Goal: Find specific page/section: Find specific page/section

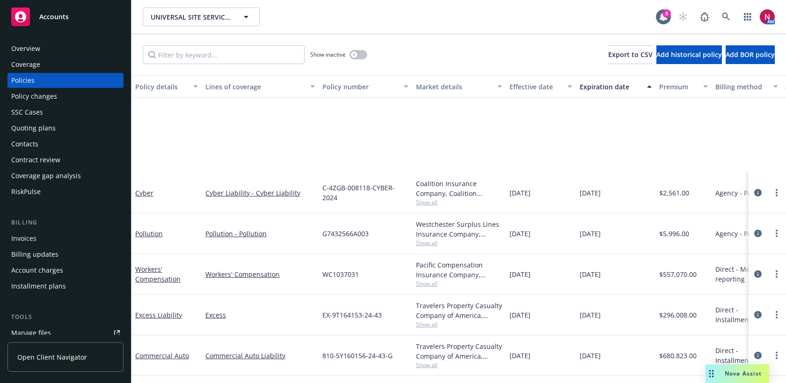
scroll to position [116, 0]
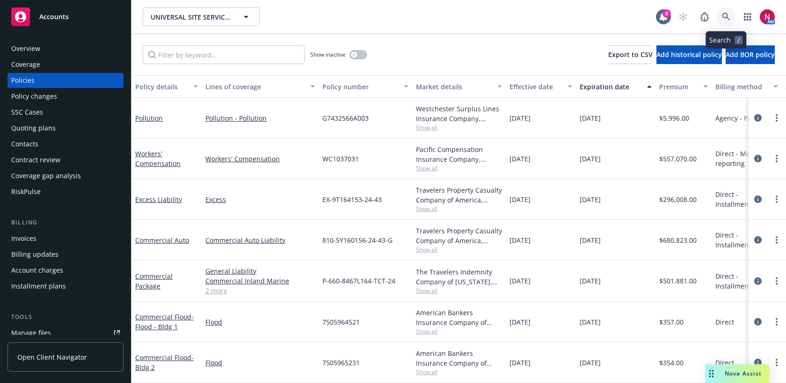
click at [726, 16] on icon at bounding box center [726, 17] width 8 height 8
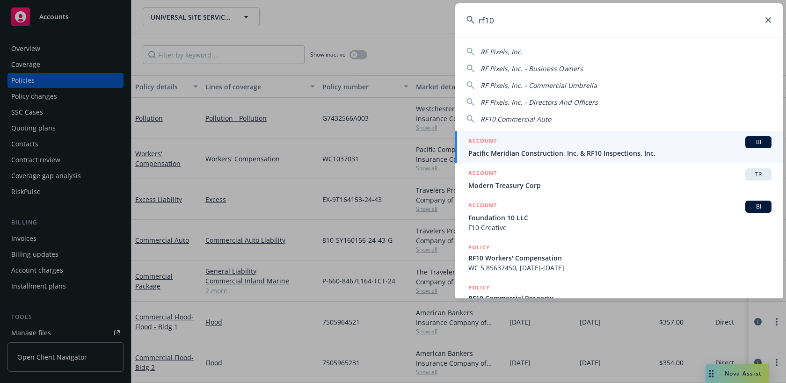
type input "rf10"
click at [675, 153] on span "Pacific Meridian Construction, Inc. & RF10 Inspections, Inc." at bounding box center [619, 153] width 303 height 10
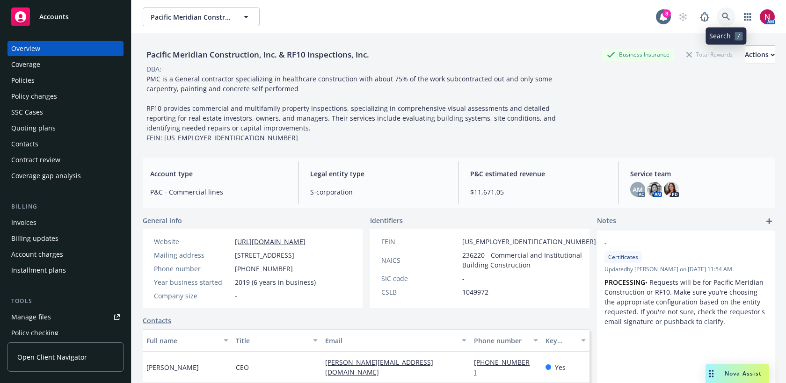
click at [725, 15] on icon at bounding box center [726, 17] width 8 height 8
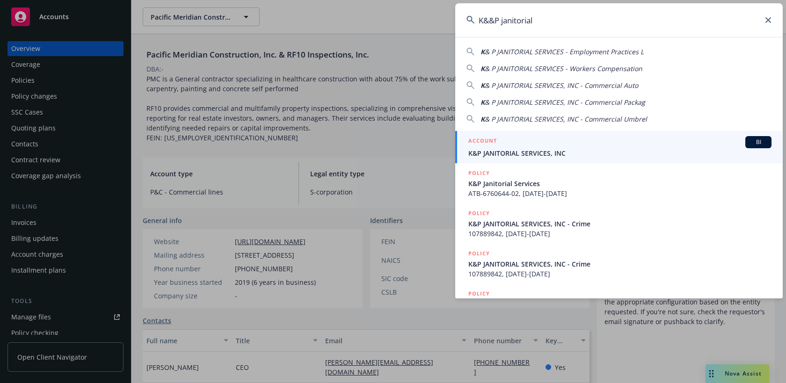
type input "K&&P janitorial"
click at [622, 150] on span "K&P JANITORIAL SERVICES, INC" at bounding box center [619, 153] width 303 height 10
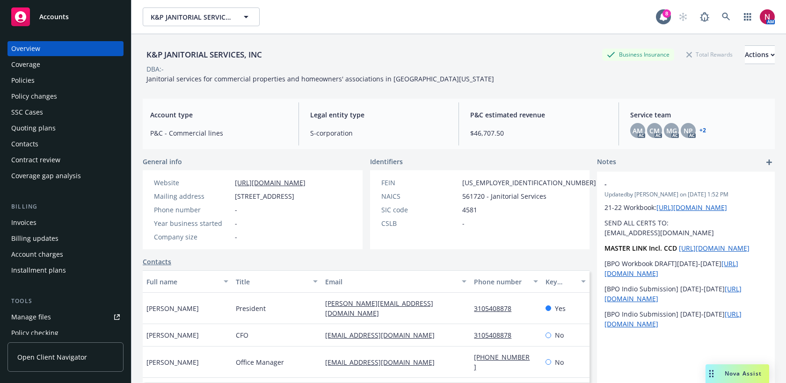
click at [67, 78] on div "Policies" at bounding box center [65, 80] width 109 height 15
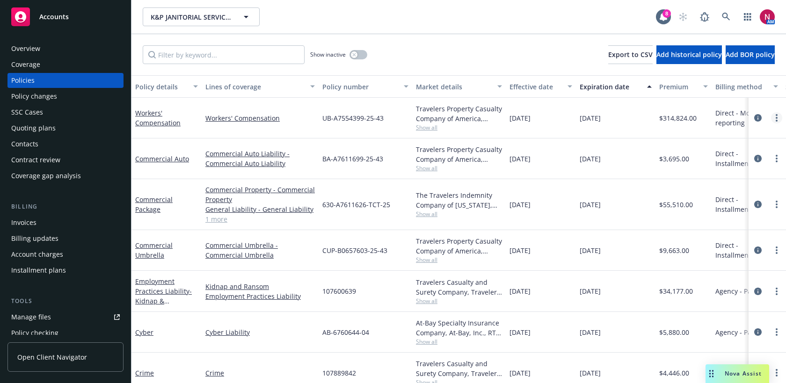
click at [778, 119] on link "more" at bounding box center [776, 117] width 11 height 11
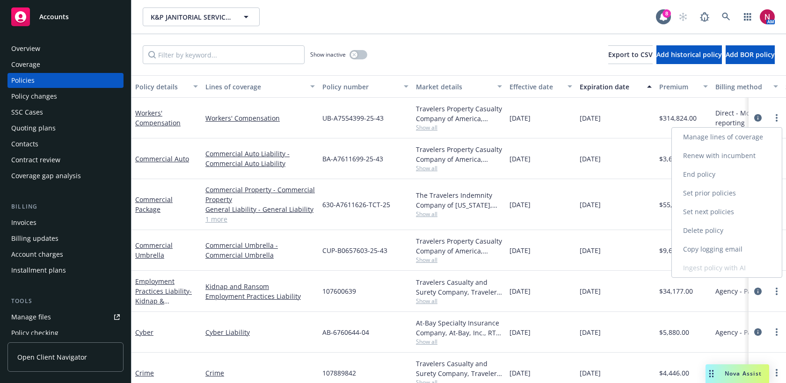
click at [716, 251] on link "Copy logging email" at bounding box center [727, 249] width 110 height 19
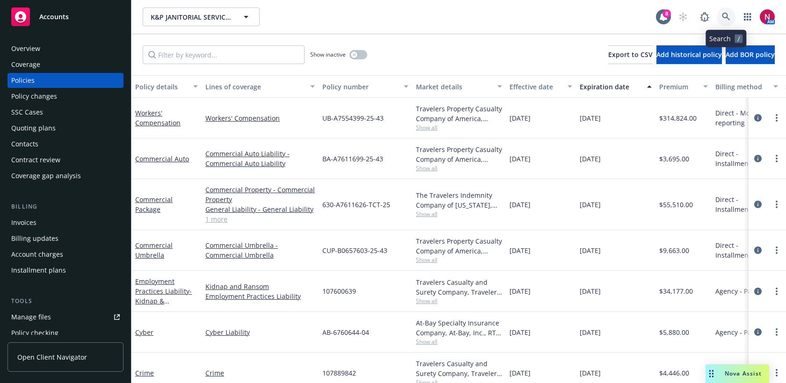
click at [725, 18] on icon at bounding box center [726, 17] width 8 height 8
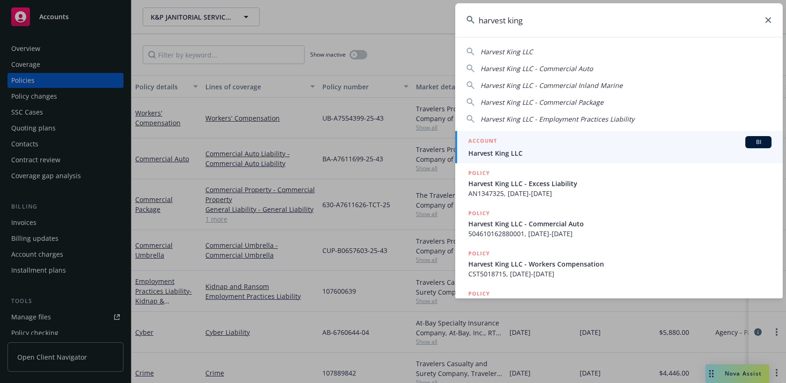
type input "harvest king"
click at [609, 140] on div "ACCOUNT BI" at bounding box center [619, 142] width 303 height 12
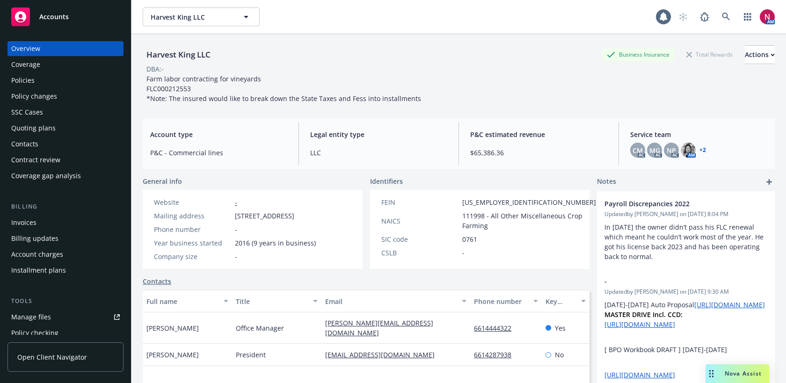
click at [23, 78] on div "Policies" at bounding box center [22, 80] width 23 height 15
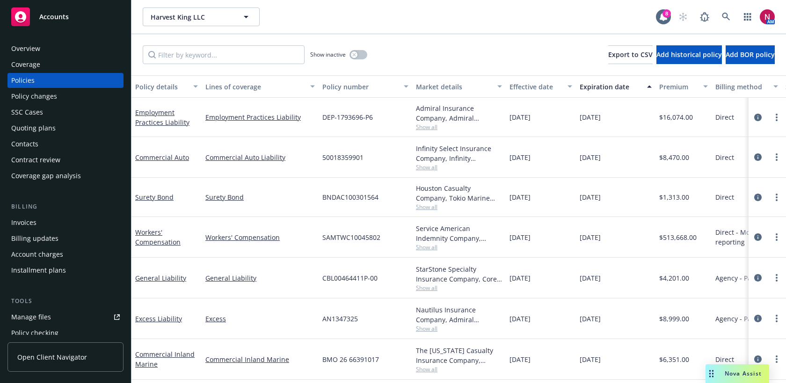
click at [433, 125] on span "Show all" at bounding box center [459, 127] width 86 height 8
click at [452, 50] on div "Show inactive Export to CSV Add historical policy Add BOR policy" at bounding box center [458, 54] width 655 height 41
click at [729, 13] on icon at bounding box center [726, 17] width 8 height 8
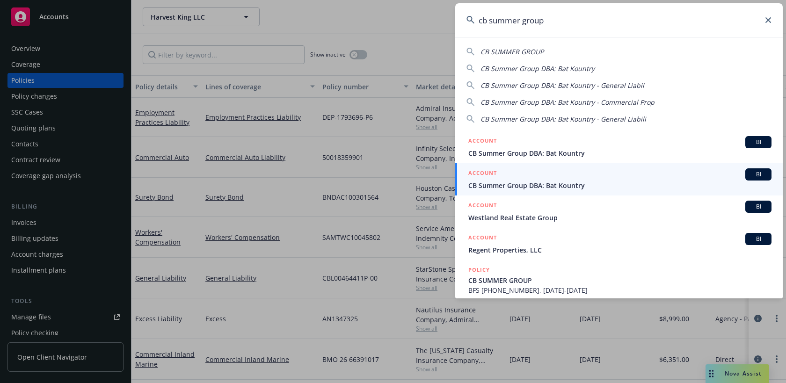
type input "cb summer group"
